Goal: Information Seeking & Learning: Learn about a topic

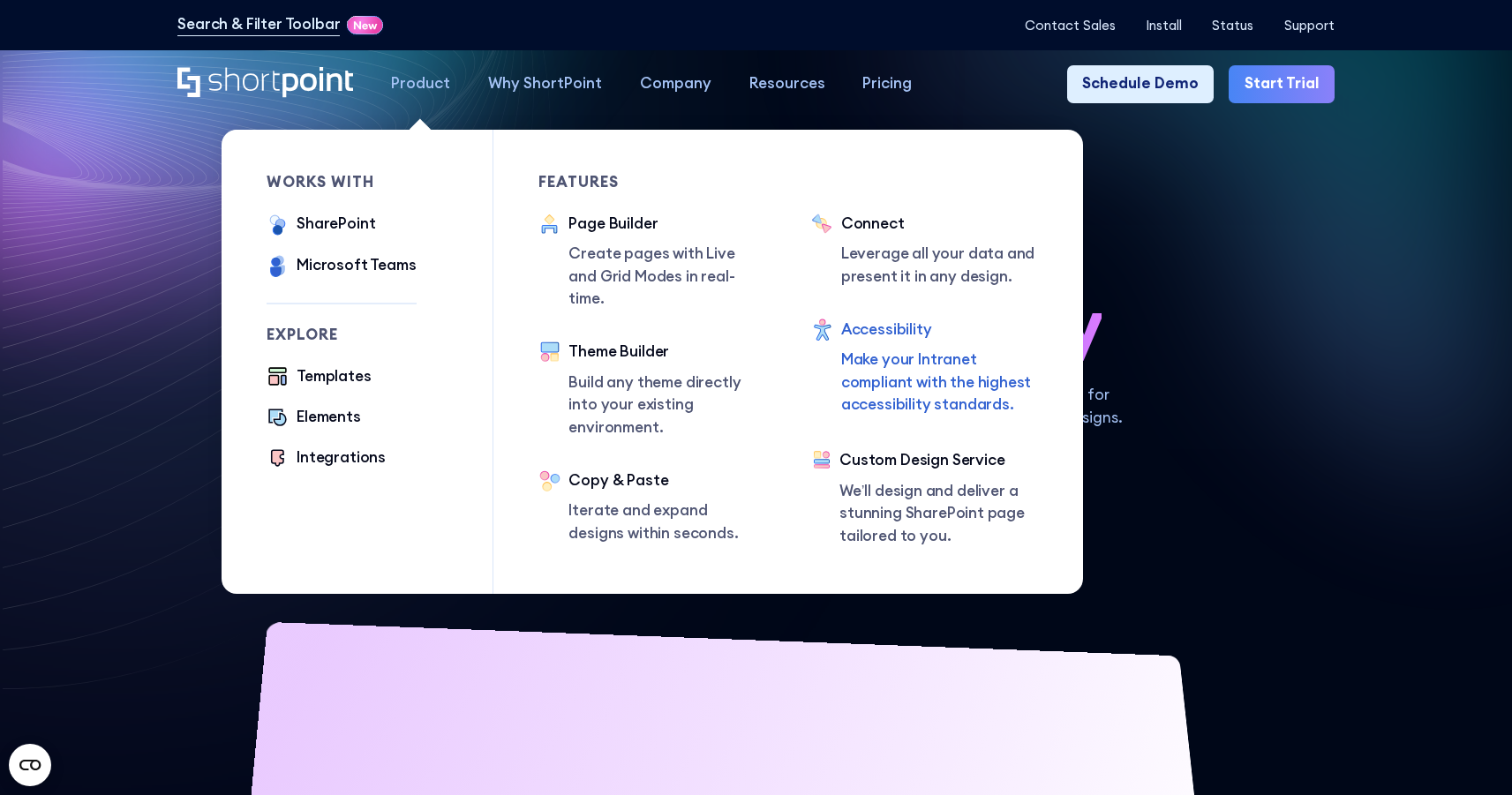
click at [921, 354] on p "Make your Intranet compliant with the highest accessibility standards." at bounding box center [940, 382] width 197 height 68
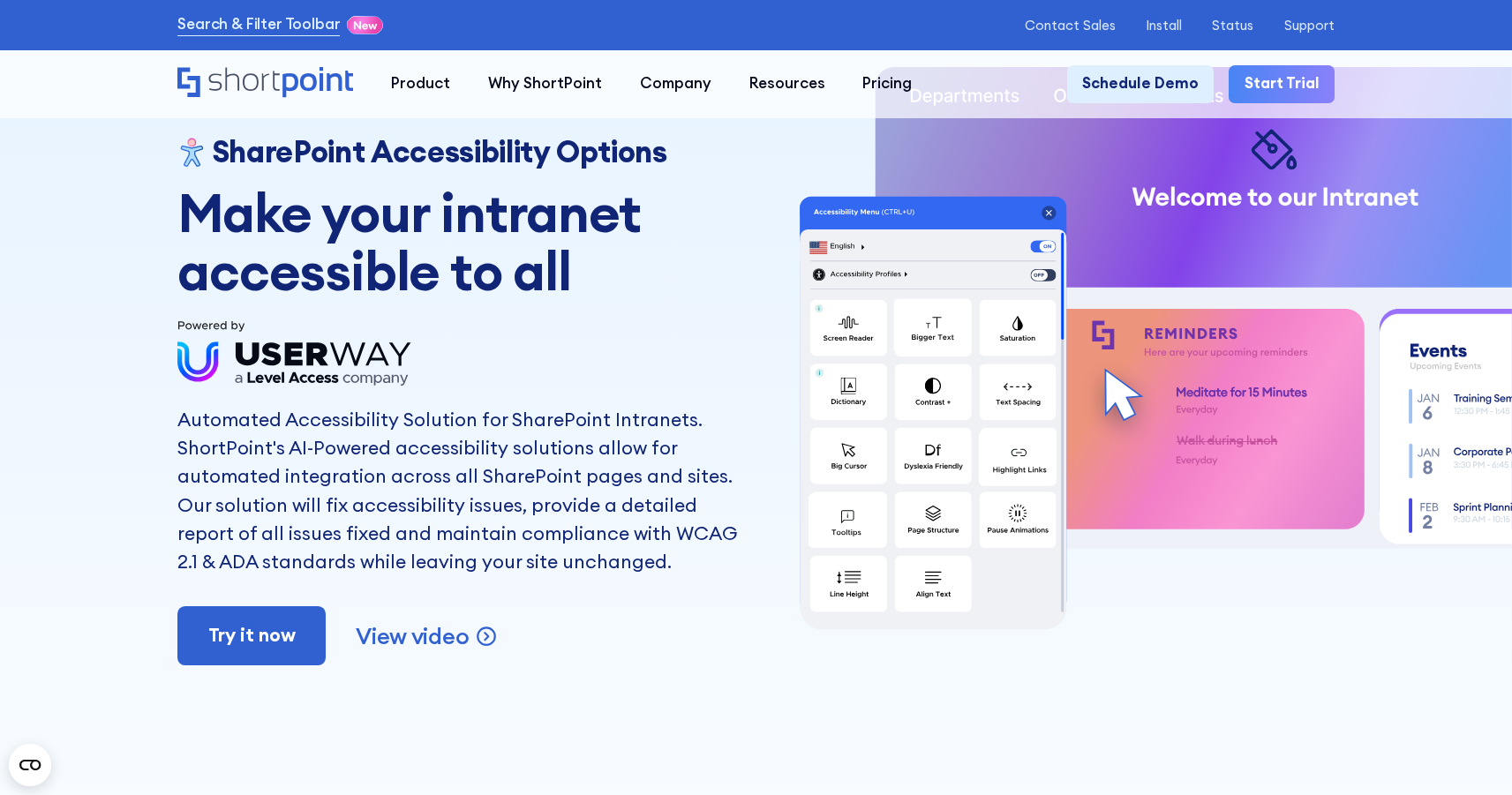
scroll to position [71, 0]
